Goal: Transaction & Acquisition: Purchase product/service

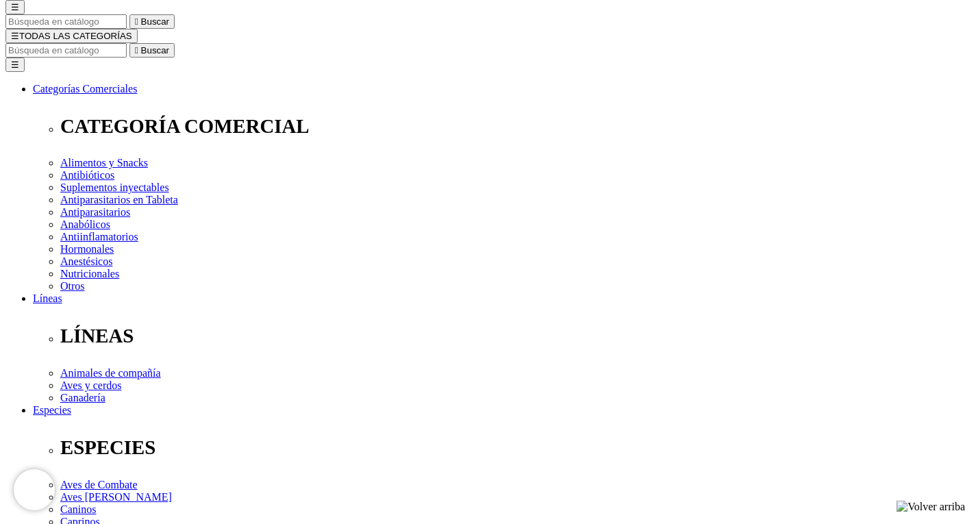
scroll to position [137, 0]
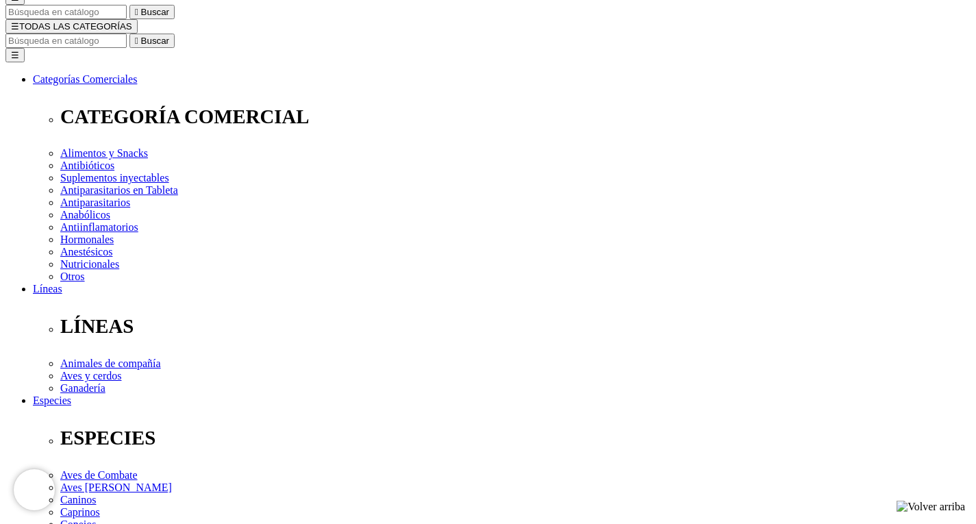
select select "5"
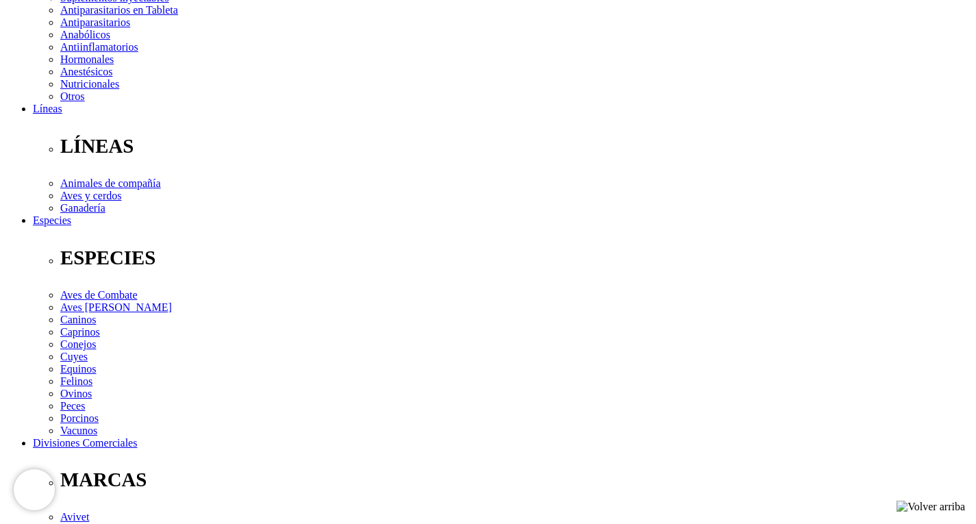
scroll to position [342, 0]
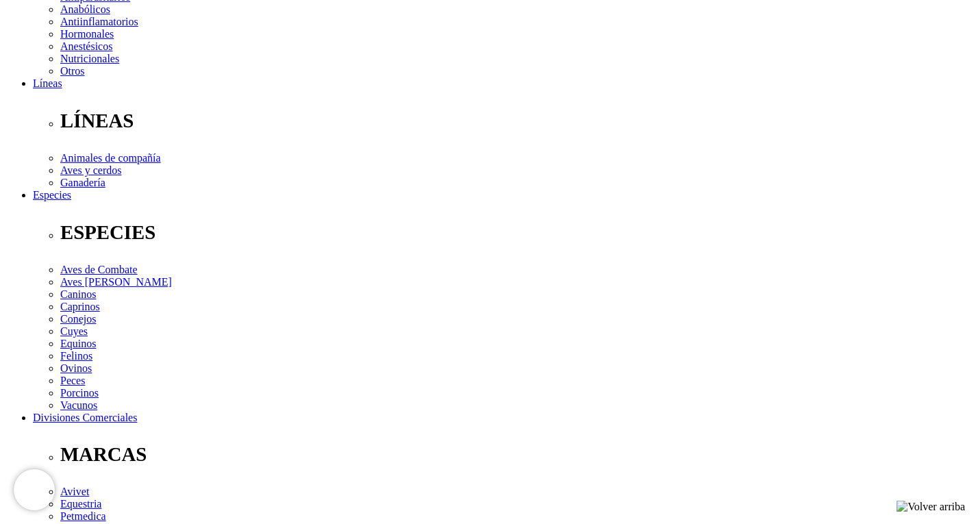
select select "5"
